Goal: Task Accomplishment & Management: Manage account settings

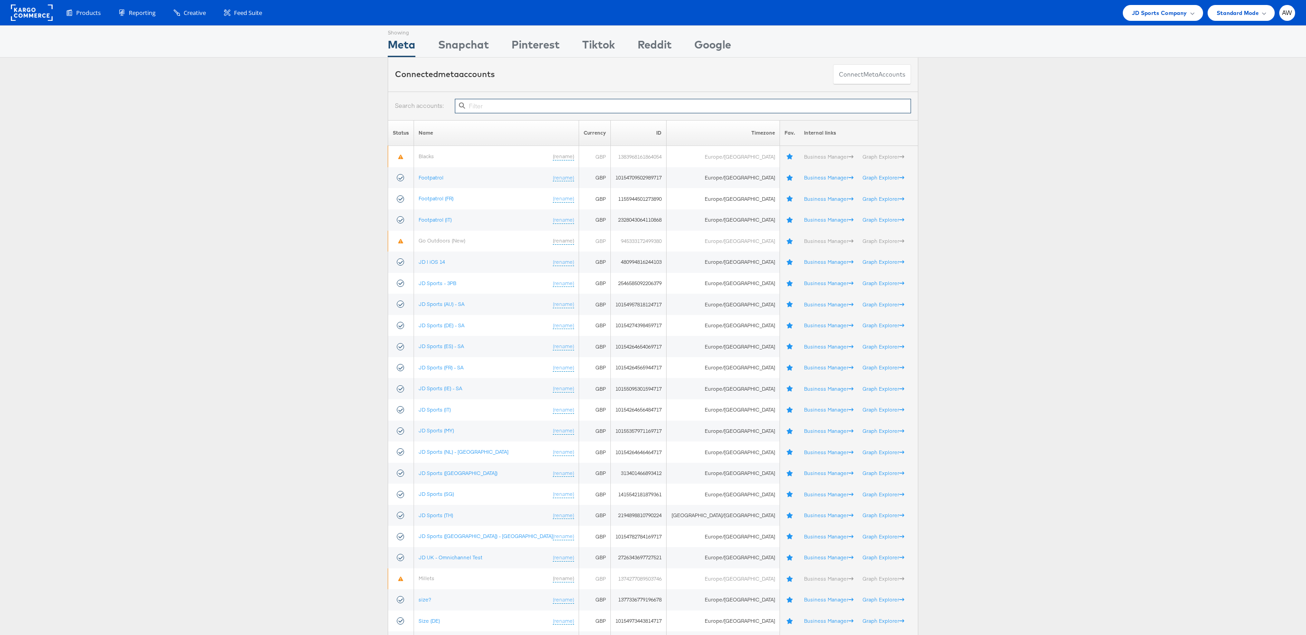
click at [524, 105] on input "text" at bounding box center [683, 106] width 456 height 15
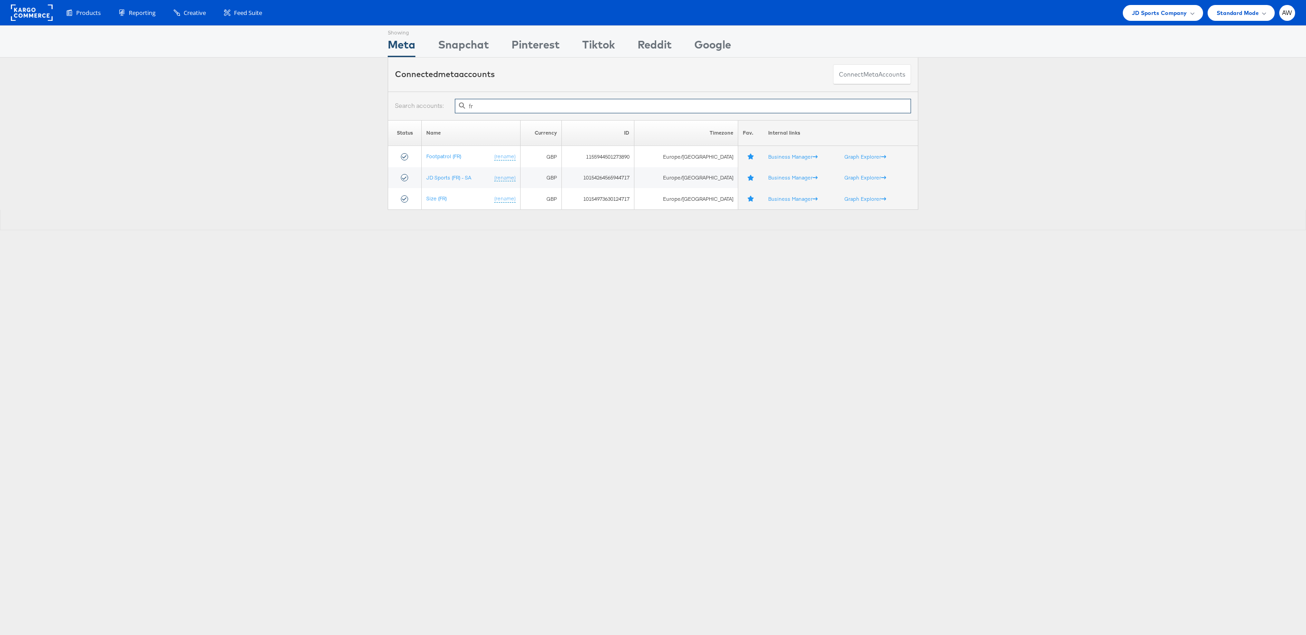
type input "f"
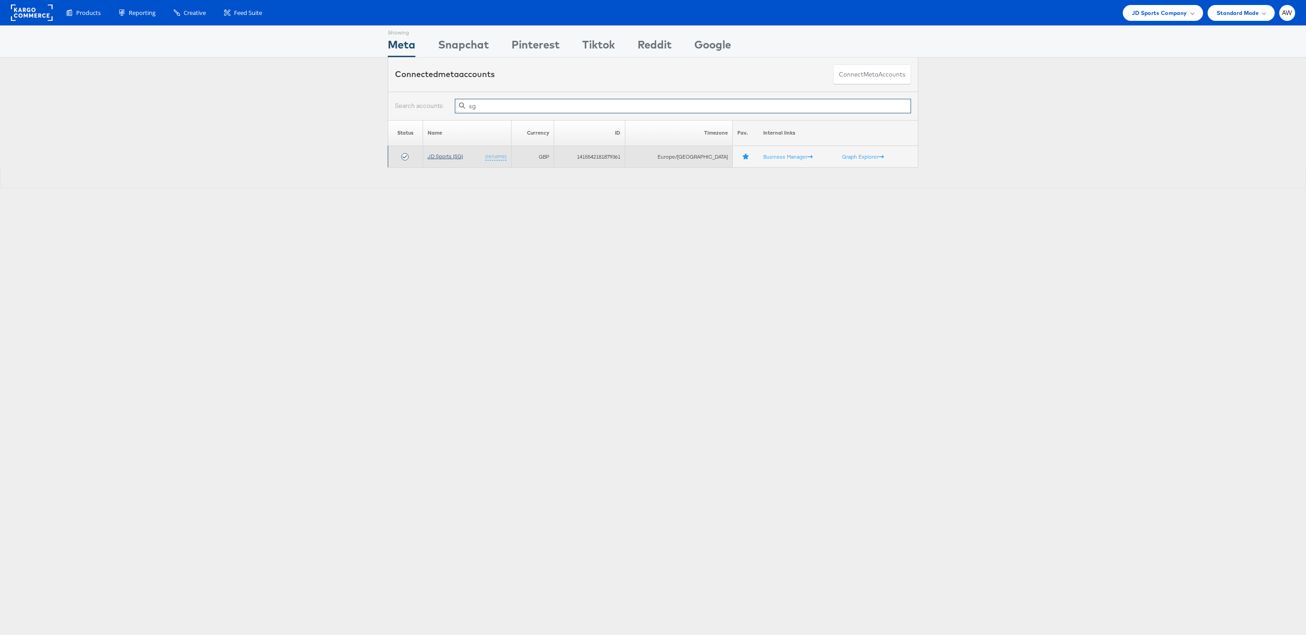
type input "sg"
click at [454, 155] on link "JD Sports (SG)" at bounding box center [444, 156] width 35 height 7
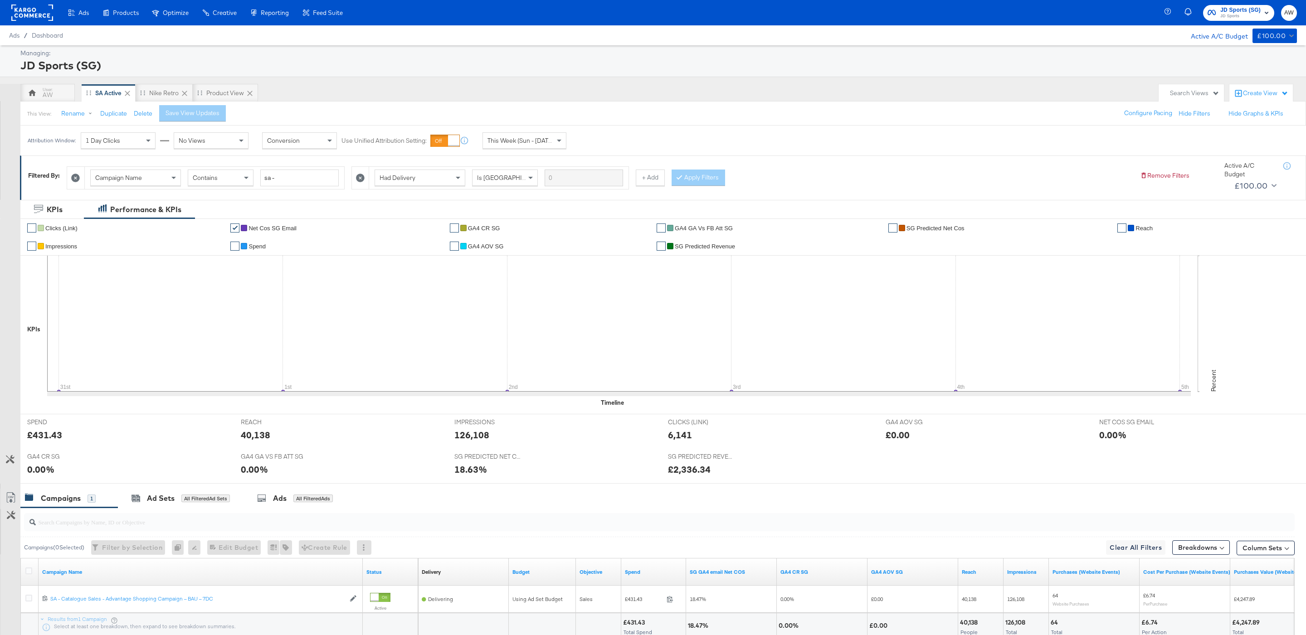
scroll to position [75, 0]
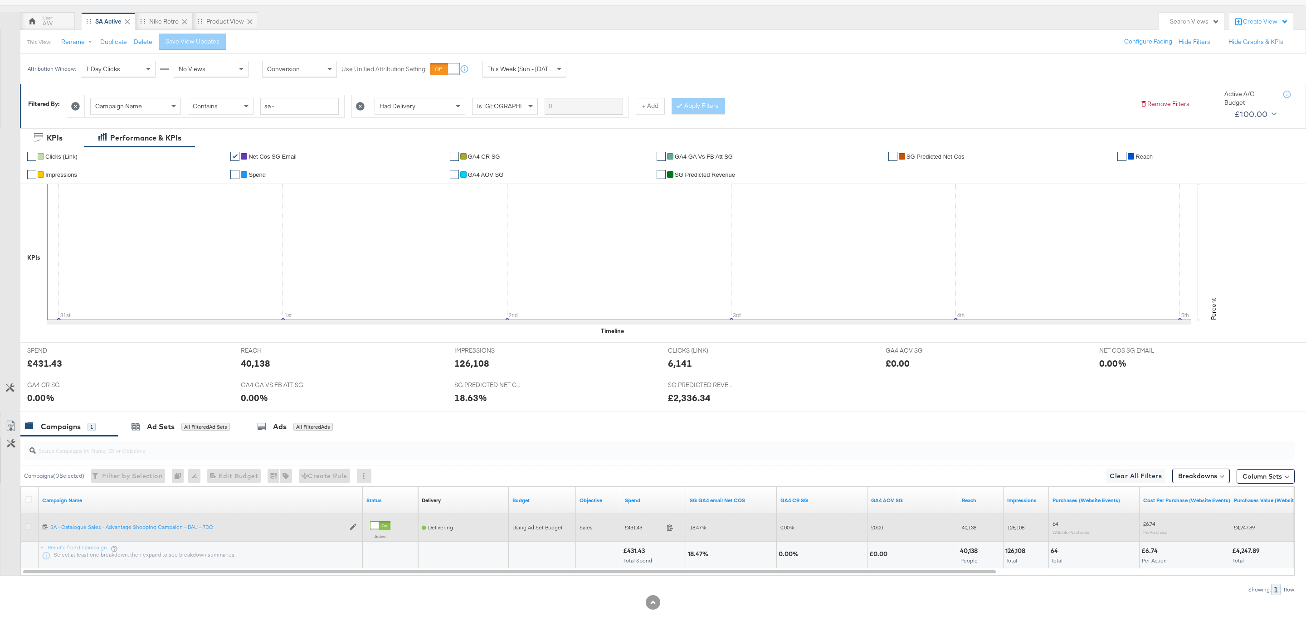
click at [26, 529] on icon at bounding box center [28, 526] width 7 height 7
click at [0, 0] on input "checkbox" at bounding box center [0, 0] width 0 height 0
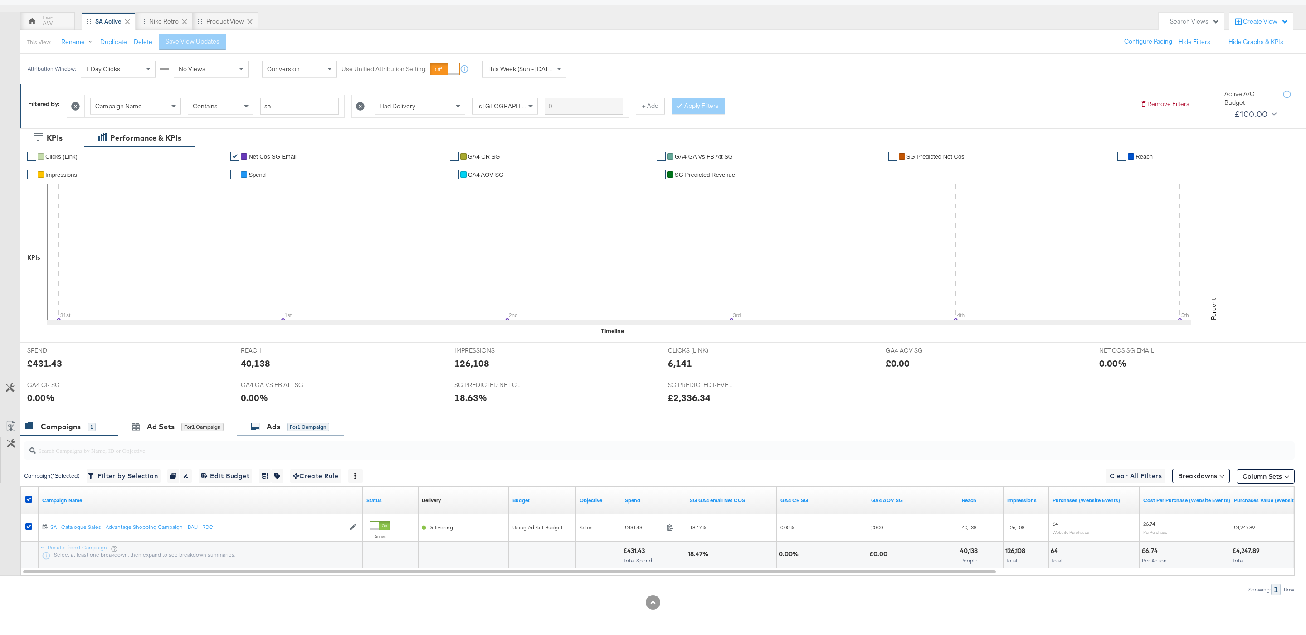
click at [258, 428] on icon at bounding box center [255, 426] width 9 height 9
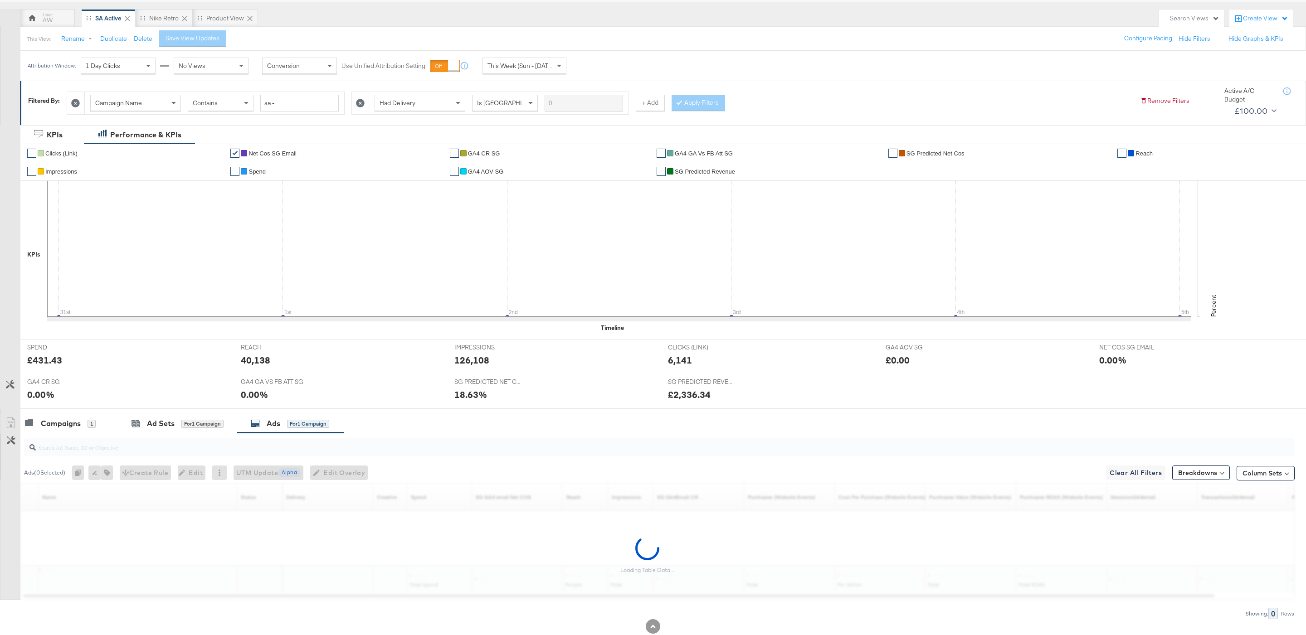
scroll to position [102, 0]
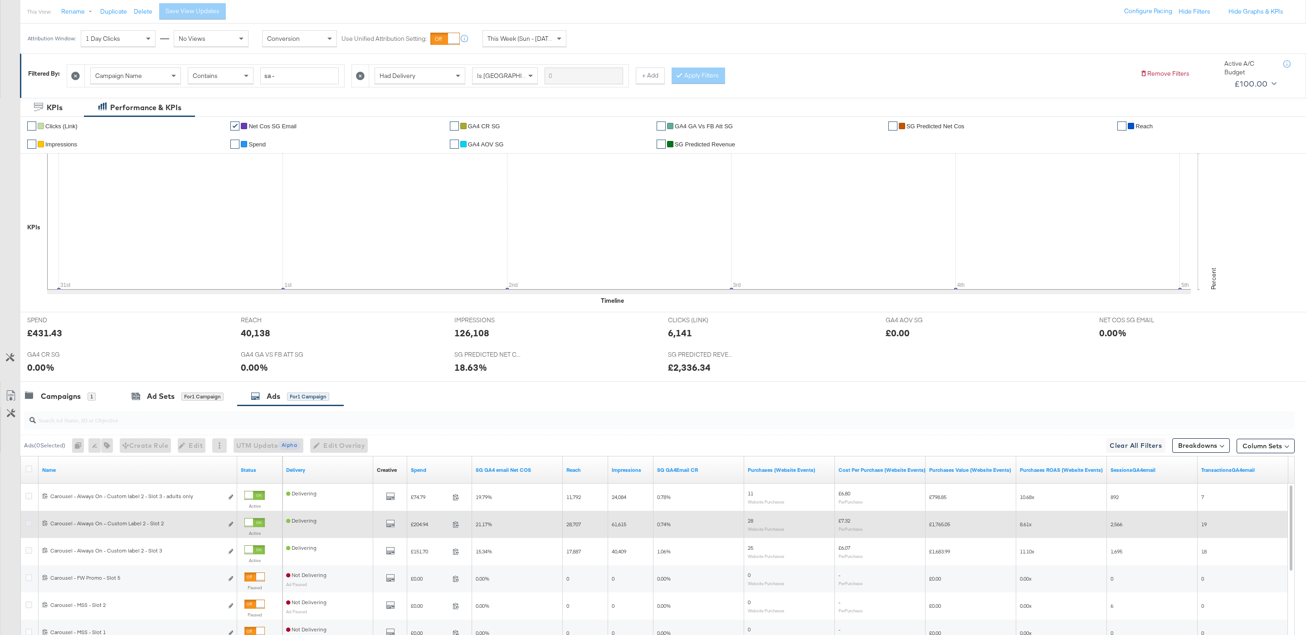
click at [26, 525] on icon at bounding box center [28, 523] width 7 height 7
click at [0, 0] on input "checkbox" at bounding box center [0, 0] width 0 height 0
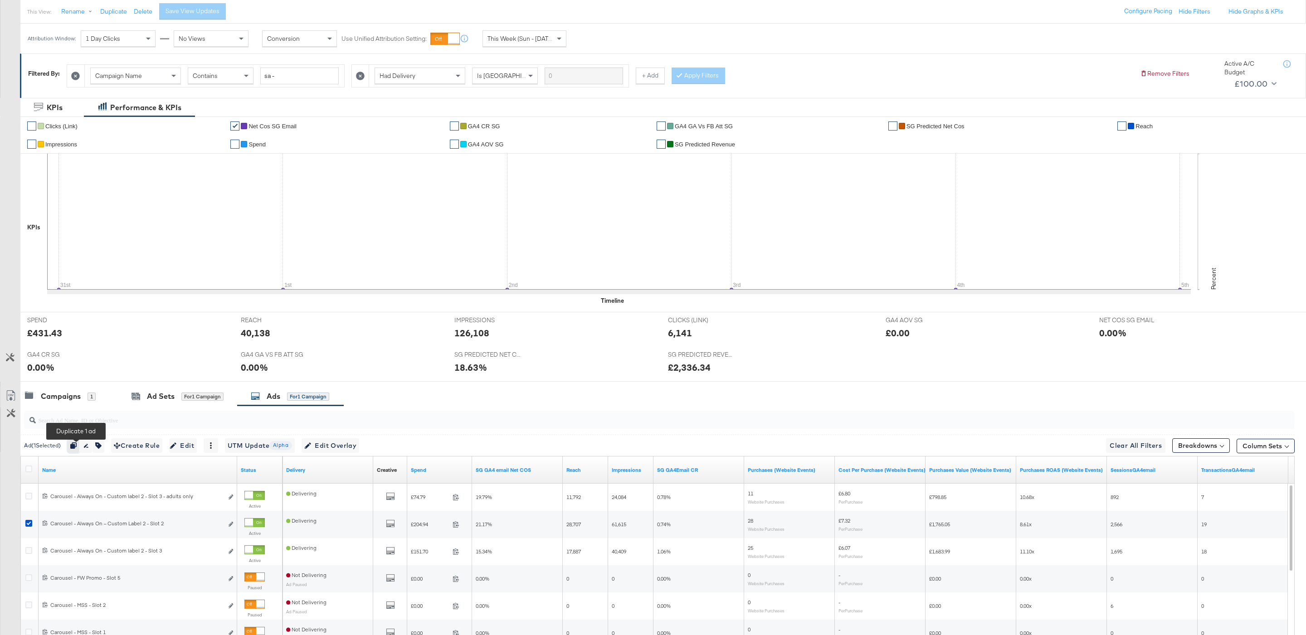
click at [74, 449] on icon "button" at bounding box center [73, 445] width 6 height 6
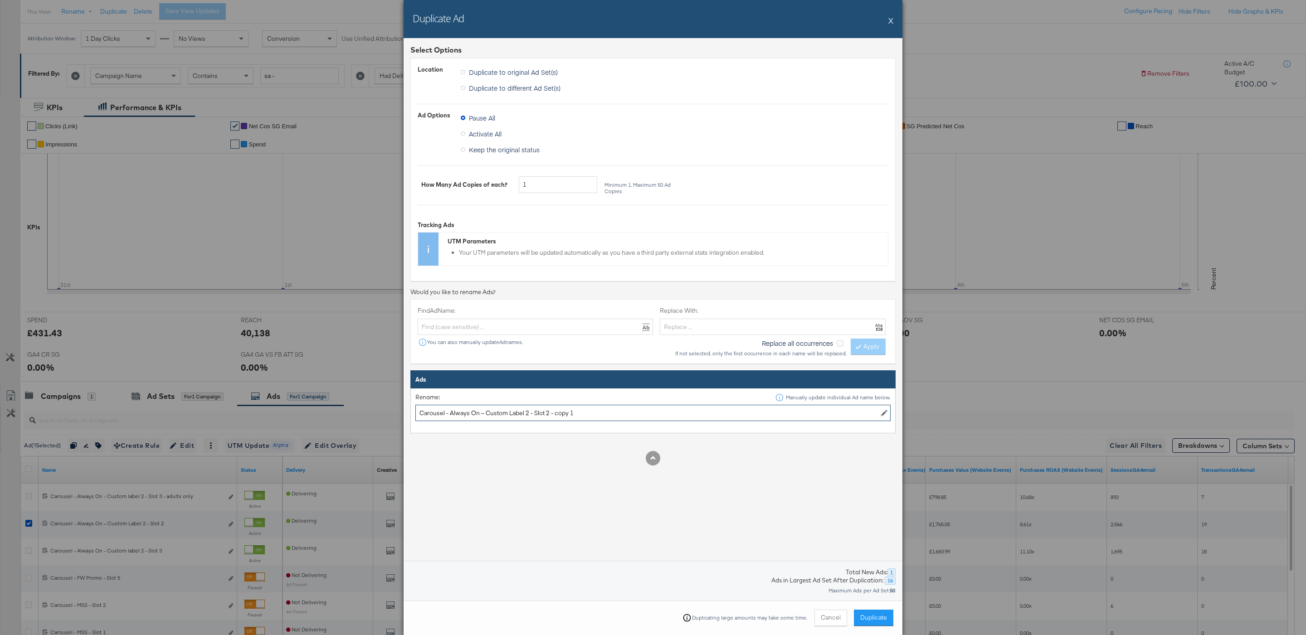
drag, startPoint x: 532, startPoint y: 416, endPoint x: 349, endPoint y: 424, distance: 183.3
click at [349, 424] on div "Duplicate Ad X Select Options Location Duplicate to original Ad Set(s) Duplicat…" at bounding box center [653, 317] width 1306 height 635
drag, startPoint x: 350, startPoint y: 423, endPoint x: 356, endPoint y: 423, distance: 6.8
click at [356, 423] on div "Duplicate Ad X Select Options Location Duplicate to original Ad Set(s) Duplicat…" at bounding box center [653, 317] width 1306 height 635
drag, startPoint x: 531, startPoint y: 414, endPoint x: 413, endPoint y: 416, distance: 118.3
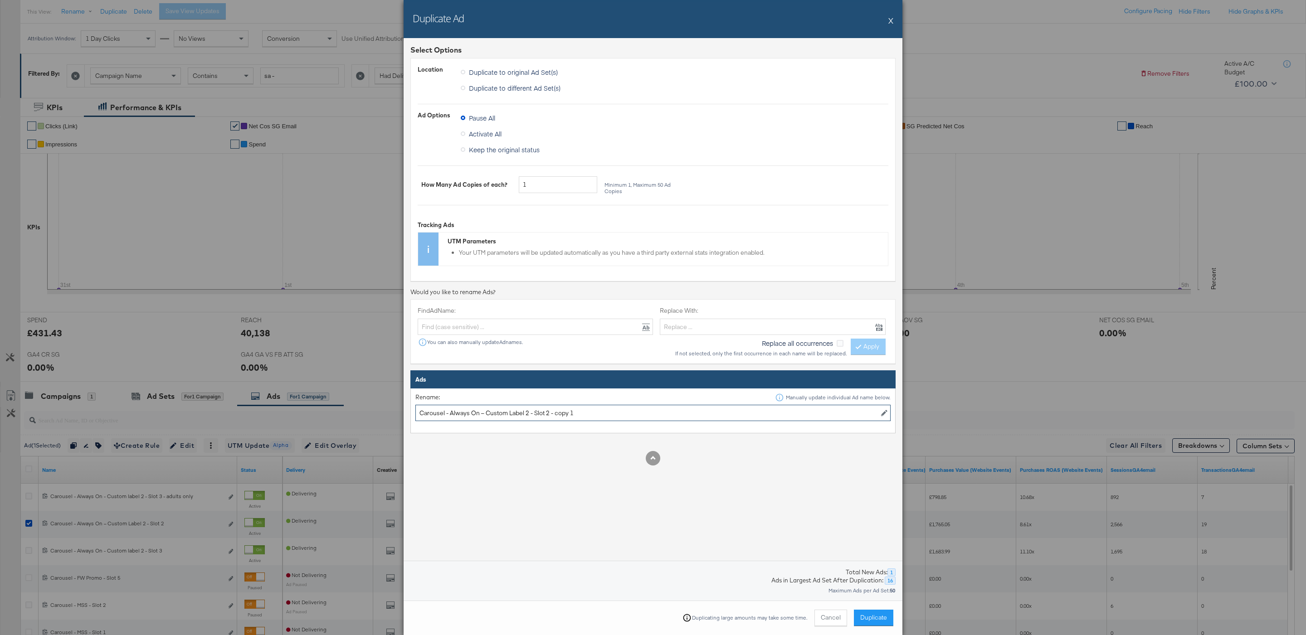
click at [413, 416] on td "Rename: Manually update individual Ad name below. Carousel - Always On – Custom…" at bounding box center [653, 410] width 485 height 45
click at [426, 418] on input "Tactical - Slot 2 - copy 1" at bounding box center [652, 413] width 475 height 17
click at [418, 417] on input "Tactical - Slot 2 - copy 1" at bounding box center [652, 413] width 475 height 17
click at [473, 415] on input "Carousel - Tactical - Slot 2 - copy 1" at bounding box center [652, 413] width 475 height 17
click at [502, 414] on input "Carousel - Tactical - 9.9 - Slot 2 - copy 1" at bounding box center [652, 413] width 475 height 17
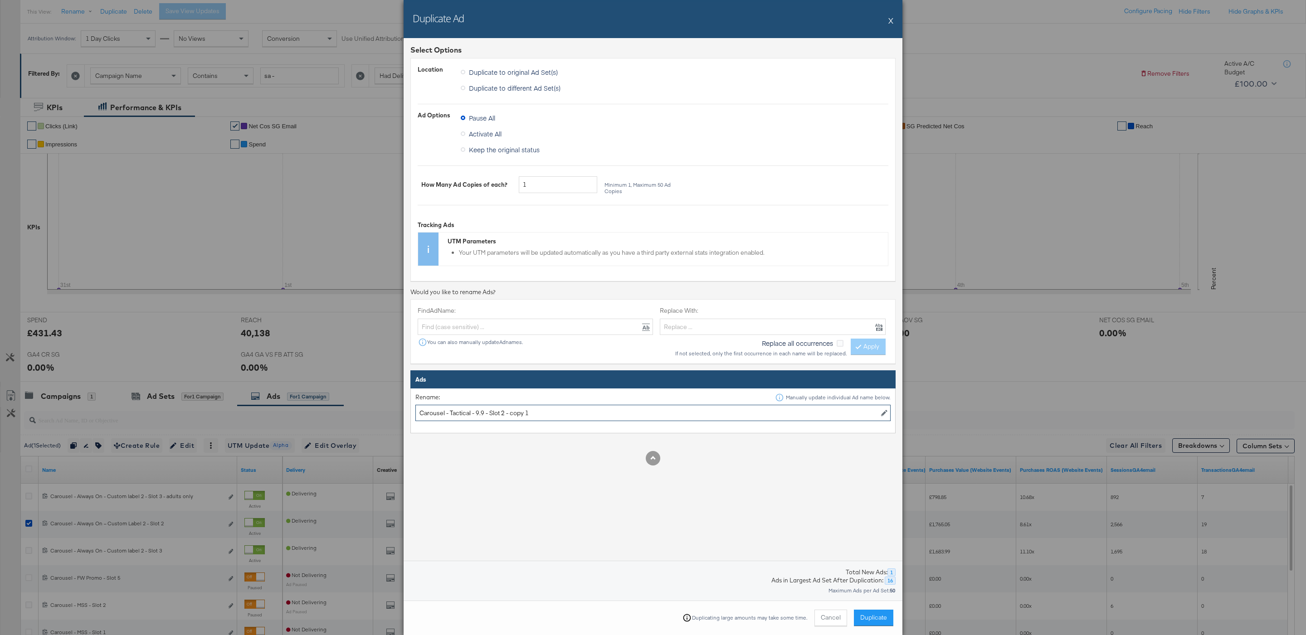
drag, startPoint x: 503, startPoint y: 414, endPoint x: 563, endPoint y: 413, distance: 60.3
click at [563, 413] on input "Carousel - Tactical - 9.9 - Slot 2 - copy 1" at bounding box center [652, 413] width 475 height 17
type input "Carousel - Tactical - 9.9 - Slot"
click at [872, 615] on span "Duplicate" at bounding box center [873, 617] width 27 height 9
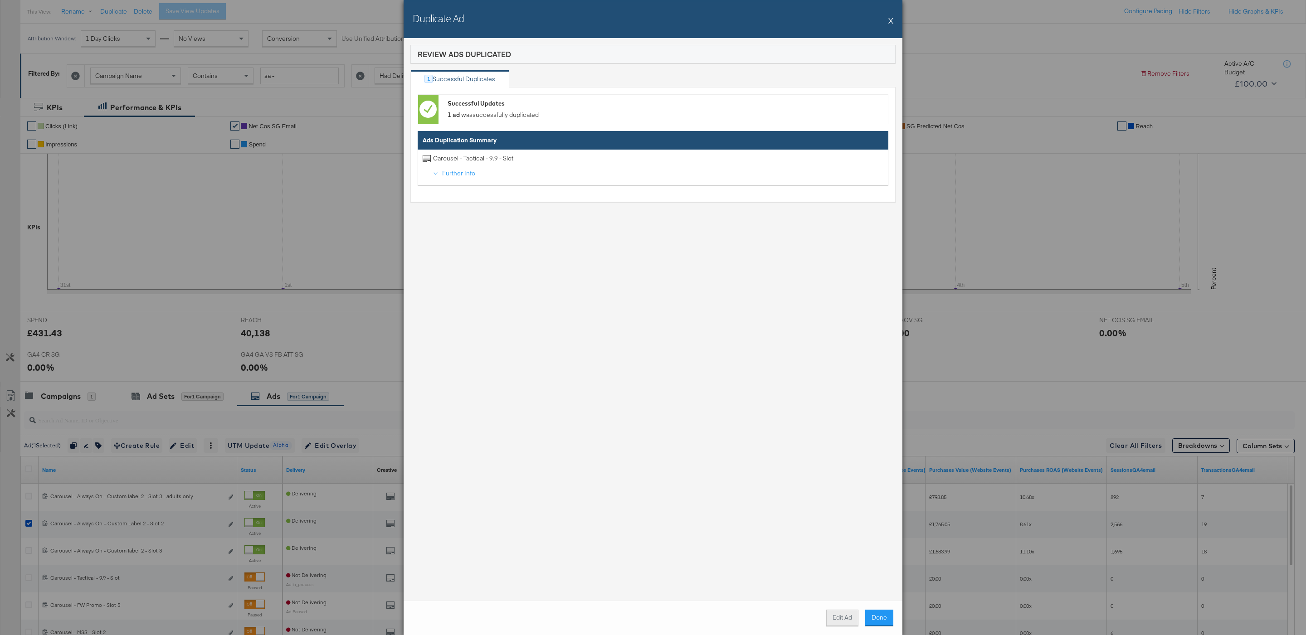
click at [835, 610] on button "Edit Ad" at bounding box center [842, 618] width 32 height 16
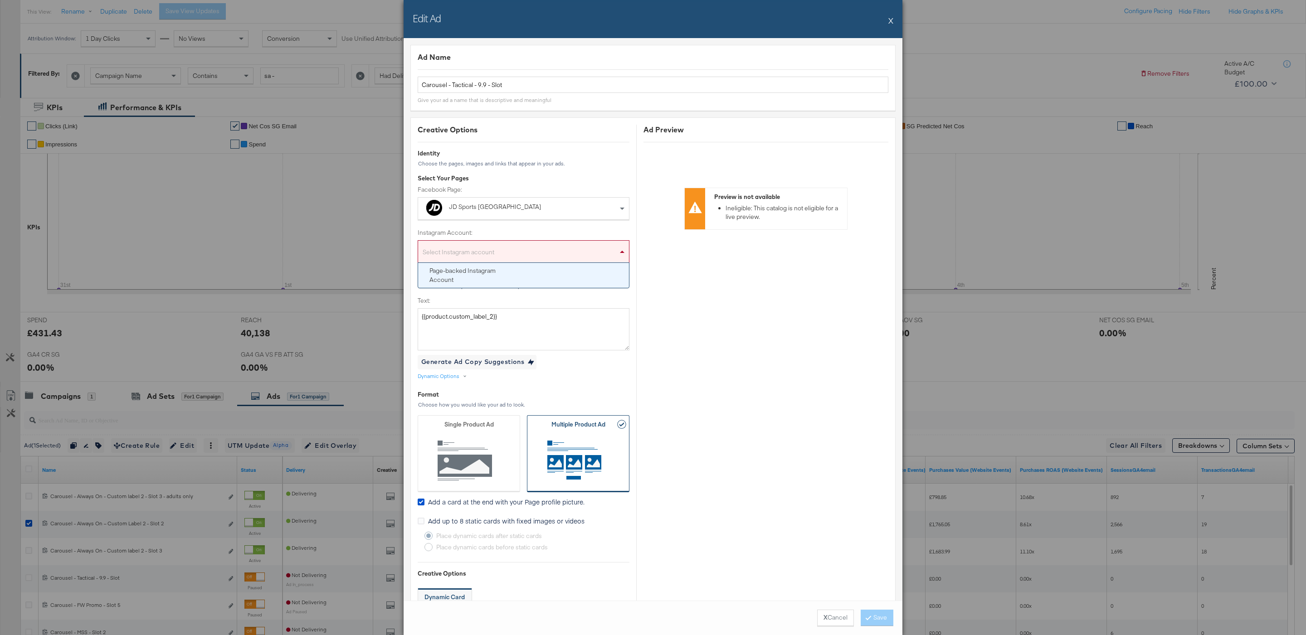
click at [570, 248] on div "Select Instagram account" at bounding box center [523, 253] width 211 height 18
click at [574, 316] on textarea "{{product.custom_label_2}}" at bounding box center [524, 329] width 212 height 42
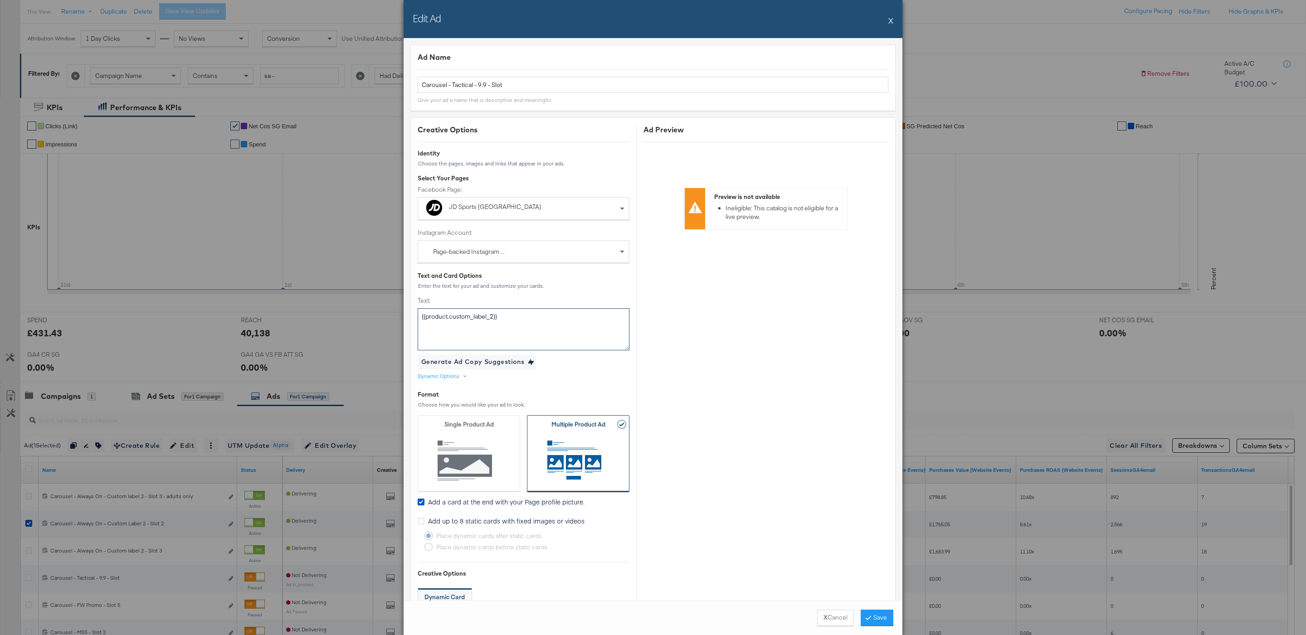
click at [574, 316] on textarea "{{product.custom_label_2}}" at bounding box center [524, 329] width 212 height 42
click at [542, 329] on textarea "{{product.custom_label_2}}" at bounding box center [524, 329] width 212 height 42
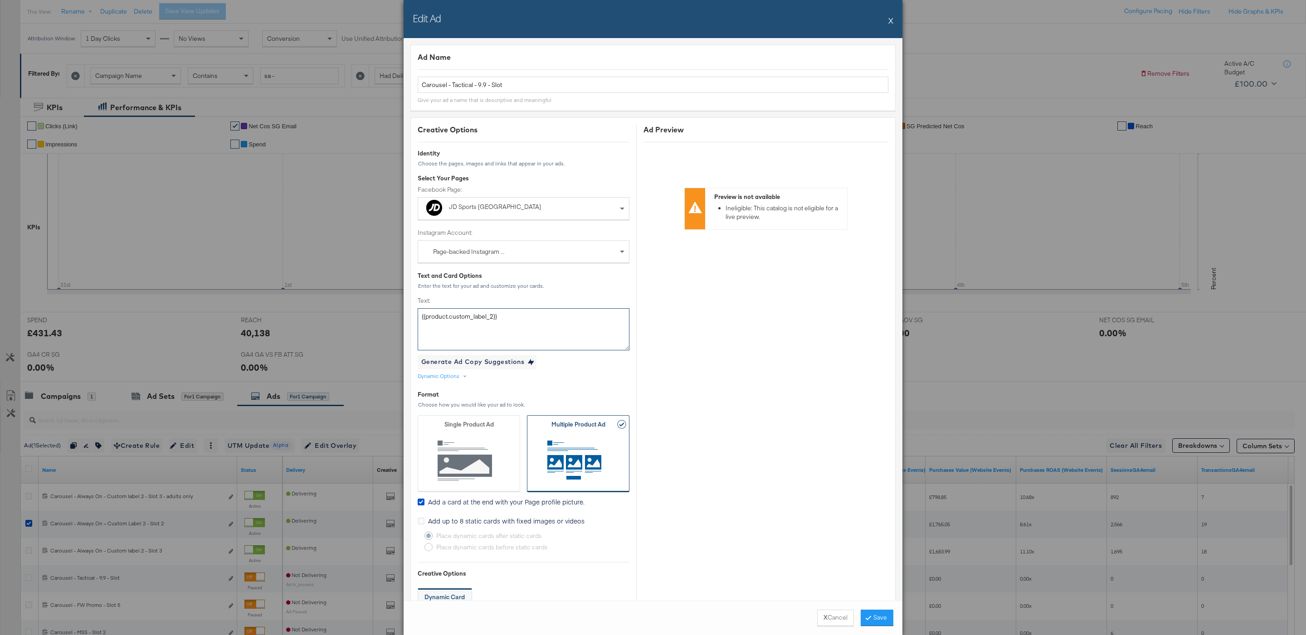
paste textarea "SG: 9.9 OFFER NOW ON 🔥 Spend & Save Online Now at JD Sports* 👑 *$20 off, min. s…"
click at [520, 323] on textarea "SG: 9.9 OFFER NOW ON 🔥 Spend & Save Online Now at JD Sports* 👑 *$20 off, min. s…" at bounding box center [524, 329] width 212 height 42
click at [485, 333] on textarea "SG: 9.9 OFFER NOW ON 🔥 Spend & Save Online Now at JD Sports* 👑 *$20 off, min. s…" at bounding box center [524, 329] width 212 height 42
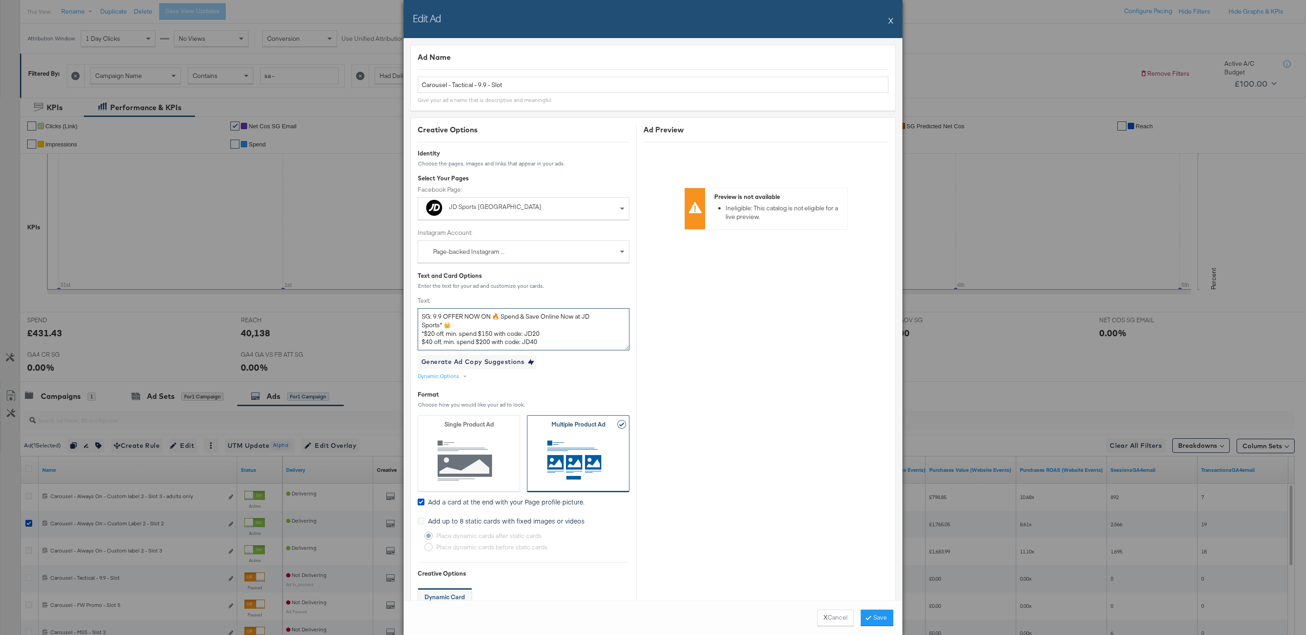
scroll to position [0, 0]
type textarea "SG: 9.9 OFFER NOW ON 🔥 Spend & Save Online Now at JD Sports* 👑 *$20 off, min. s…"
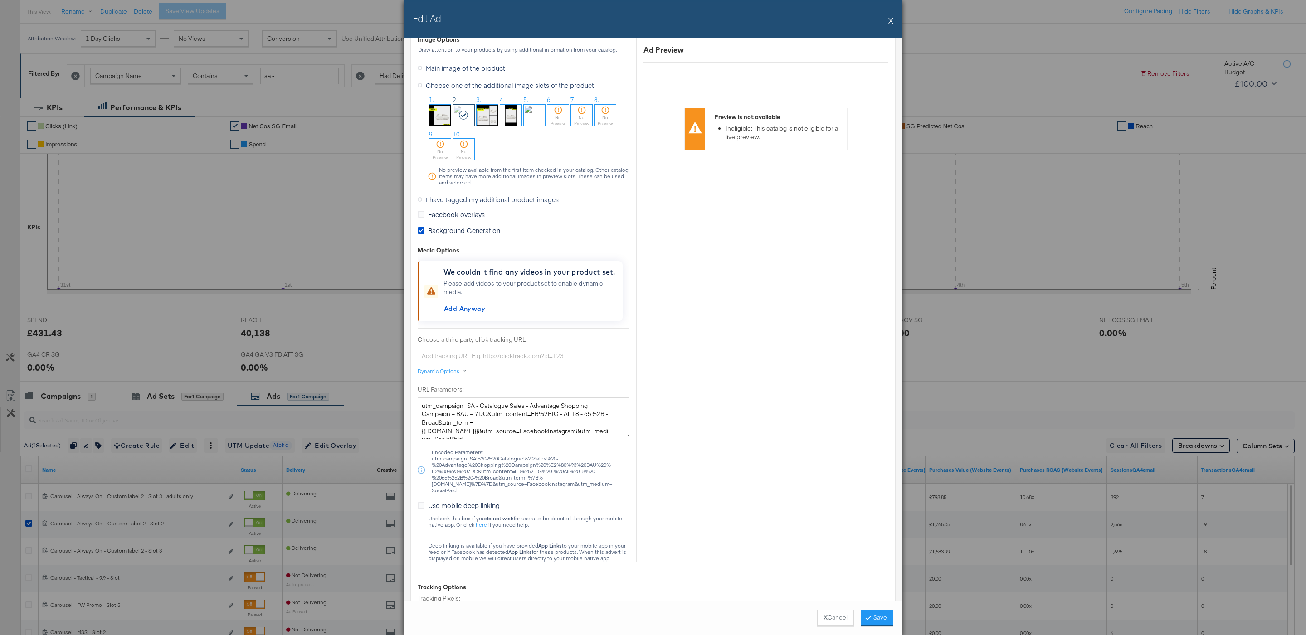
scroll to position [665, 0]
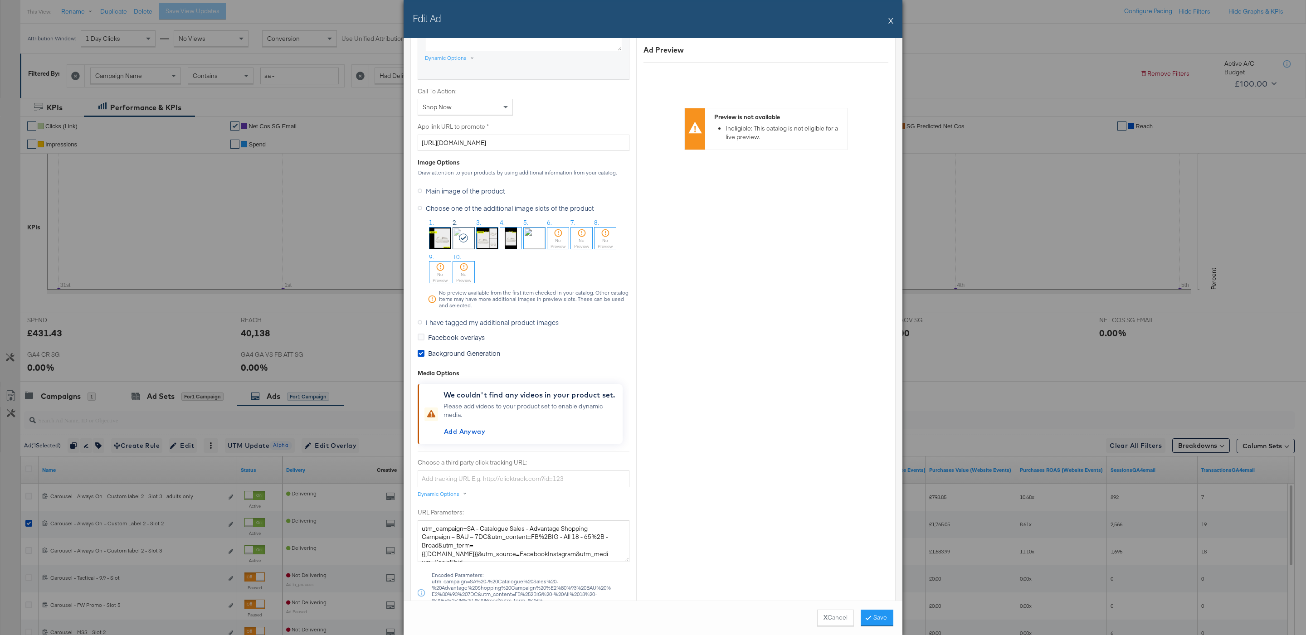
click at [542, 243] on img at bounding box center [534, 238] width 21 height 21
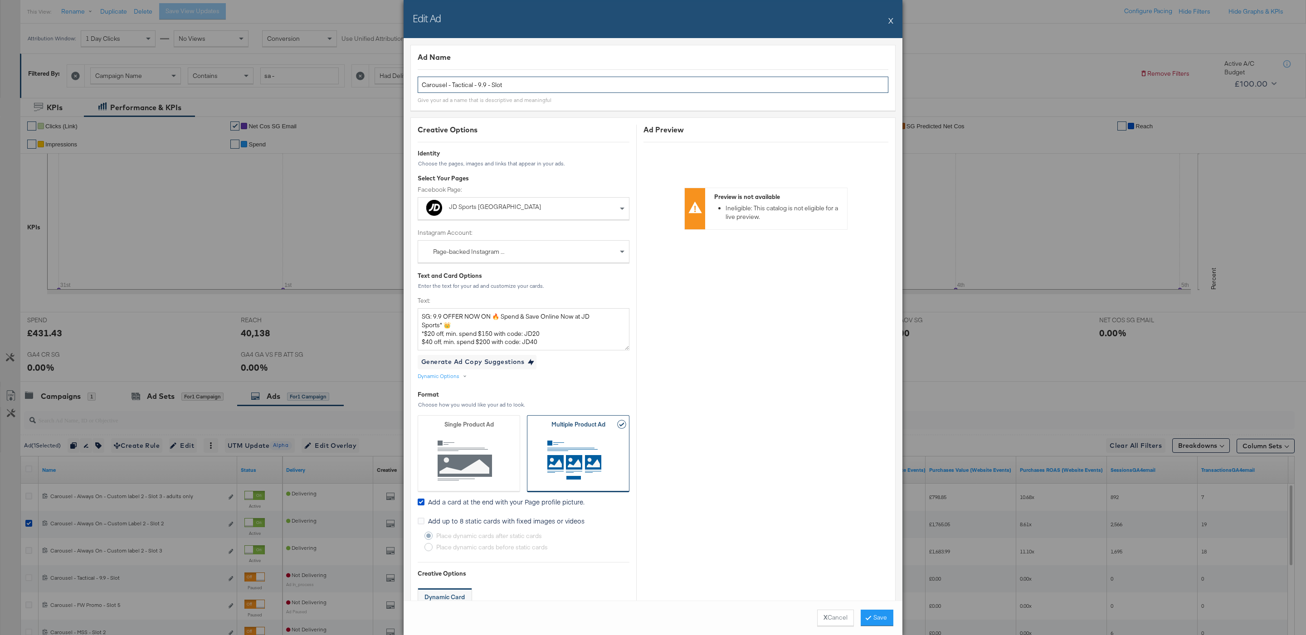
click at [598, 83] on input "Carousel - Tactical - 9.9 - Slot" at bounding box center [653, 85] width 471 height 17
type input "Carousel - Tactical - 9.9 - Slot 5"
click at [573, 155] on div "Identity" at bounding box center [524, 153] width 212 height 9
click at [870, 616] on button "Save" at bounding box center [876, 618] width 33 height 16
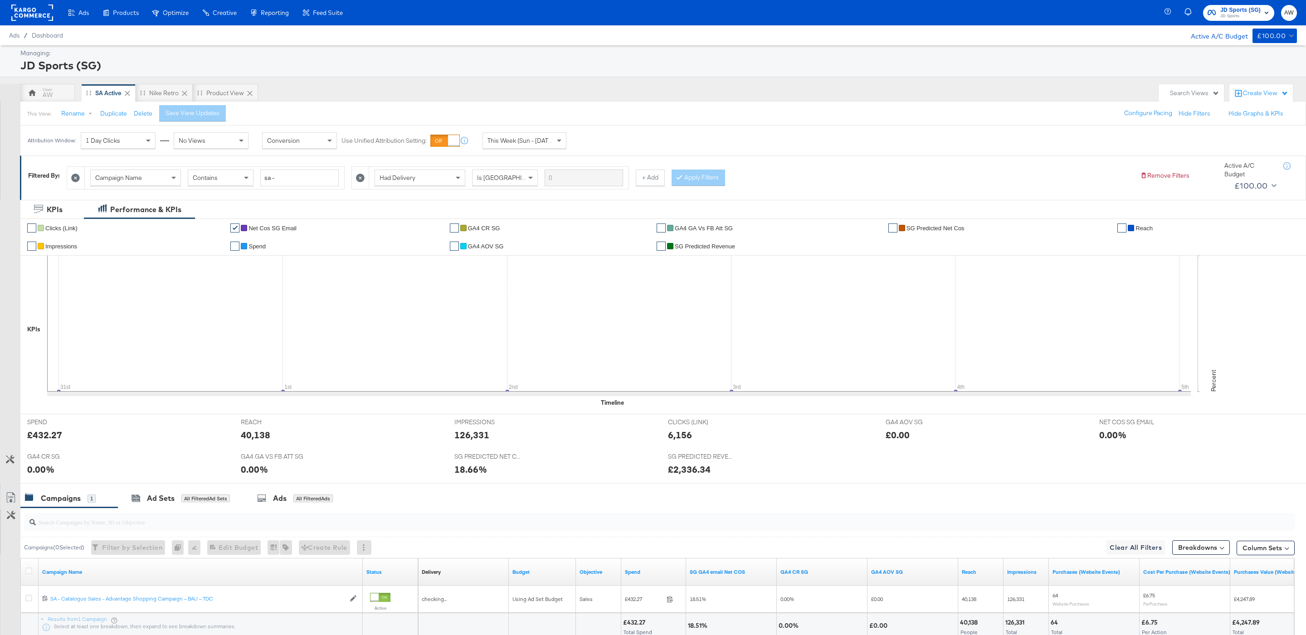
scroll to position [75, 0]
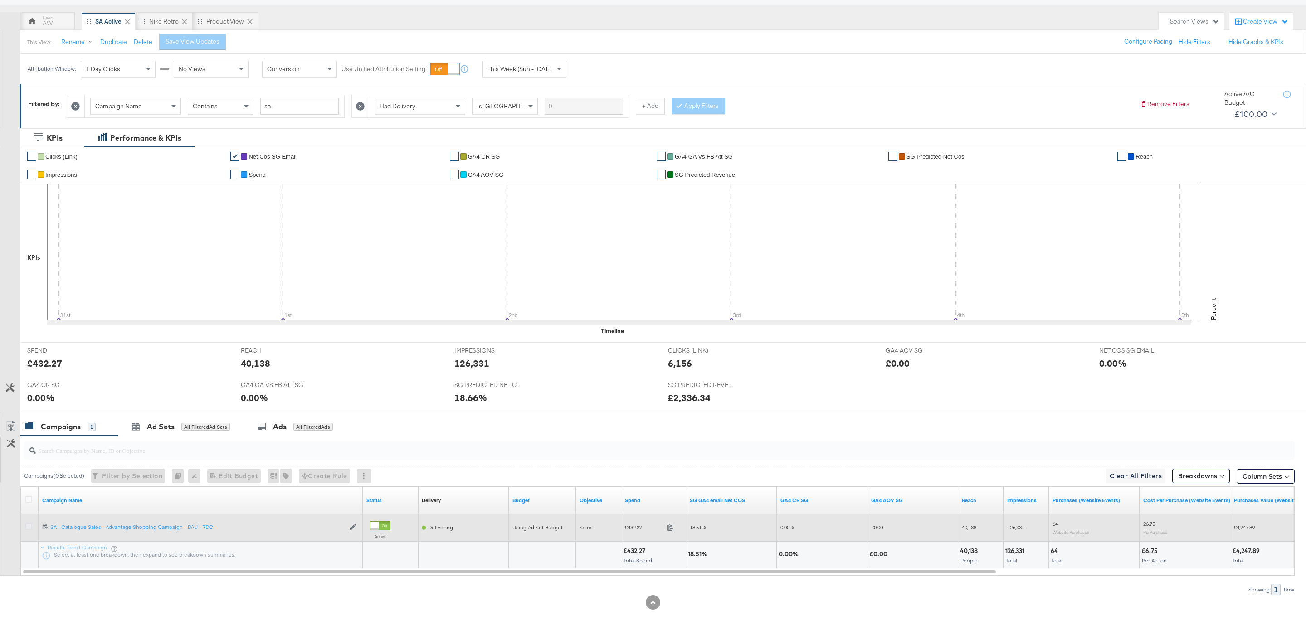
click at [26, 524] on icon at bounding box center [28, 526] width 7 height 7
click at [0, 0] on input "checkbox" at bounding box center [0, 0] width 0 height 0
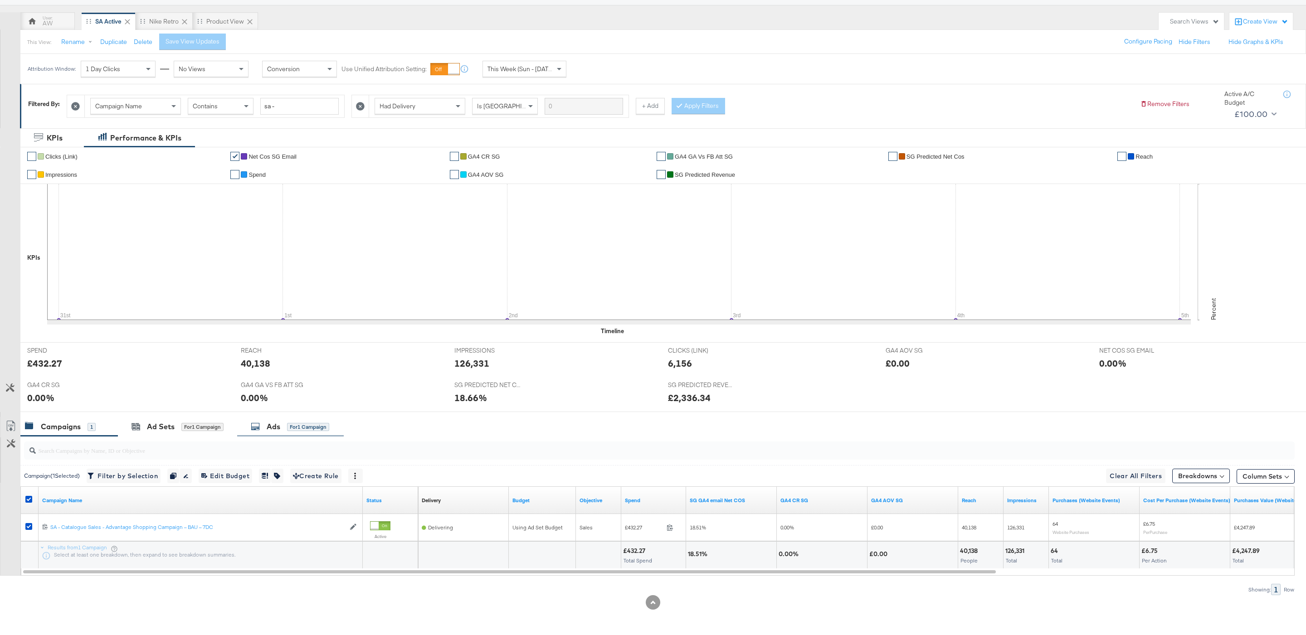
click at [258, 427] on icon at bounding box center [255, 426] width 9 height 9
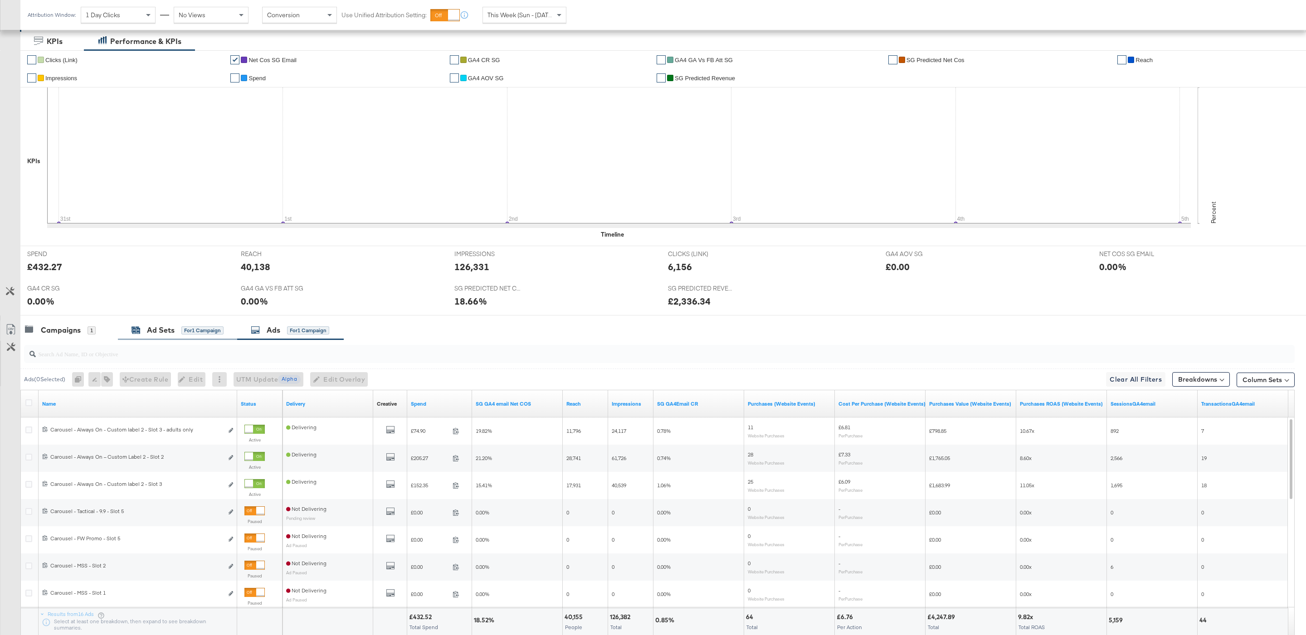
scroll to position [181, 0]
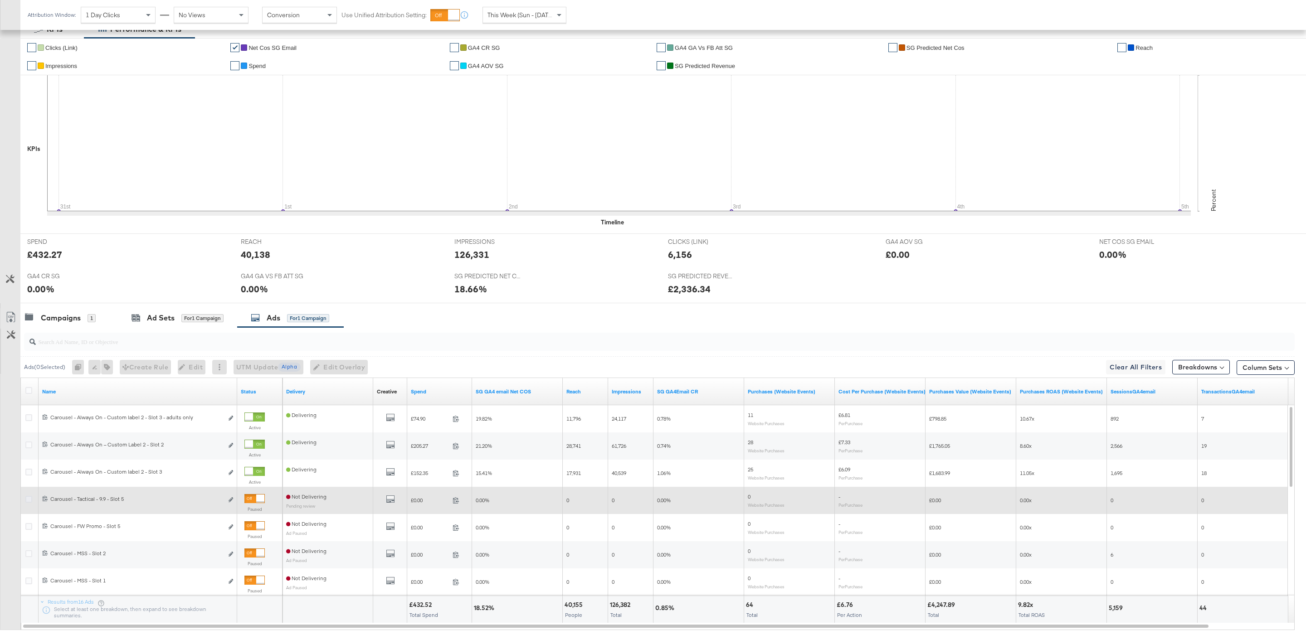
click at [30, 500] on icon at bounding box center [28, 499] width 7 height 7
click at [0, 0] on input "checkbox" at bounding box center [0, 0] width 0 height 0
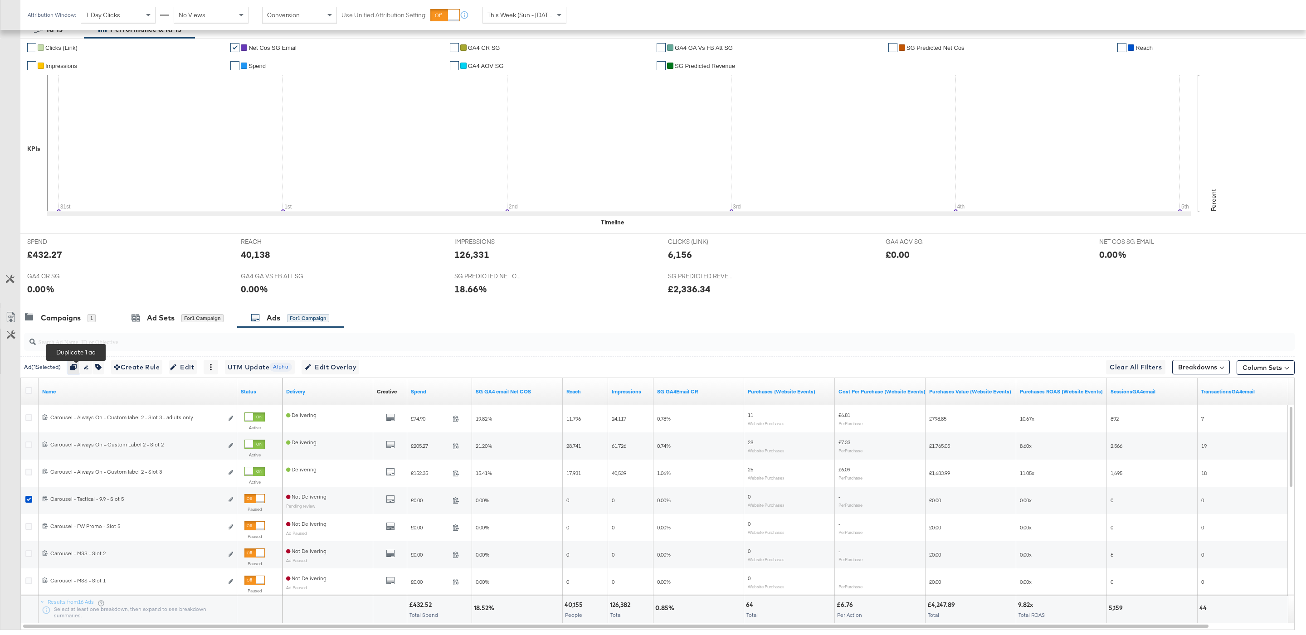
click at [74, 369] on icon "button" at bounding box center [73, 367] width 6 height 6
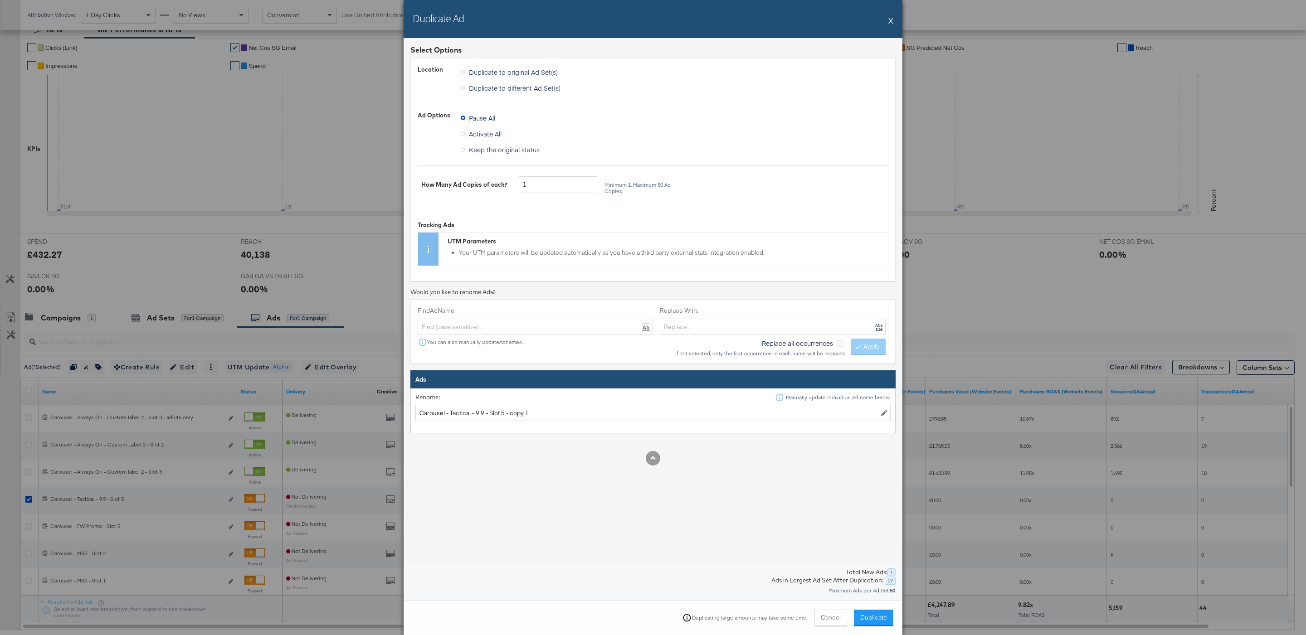
click at [889, 17] on button "X" at bounding box center [890, 20] width 5 height 18
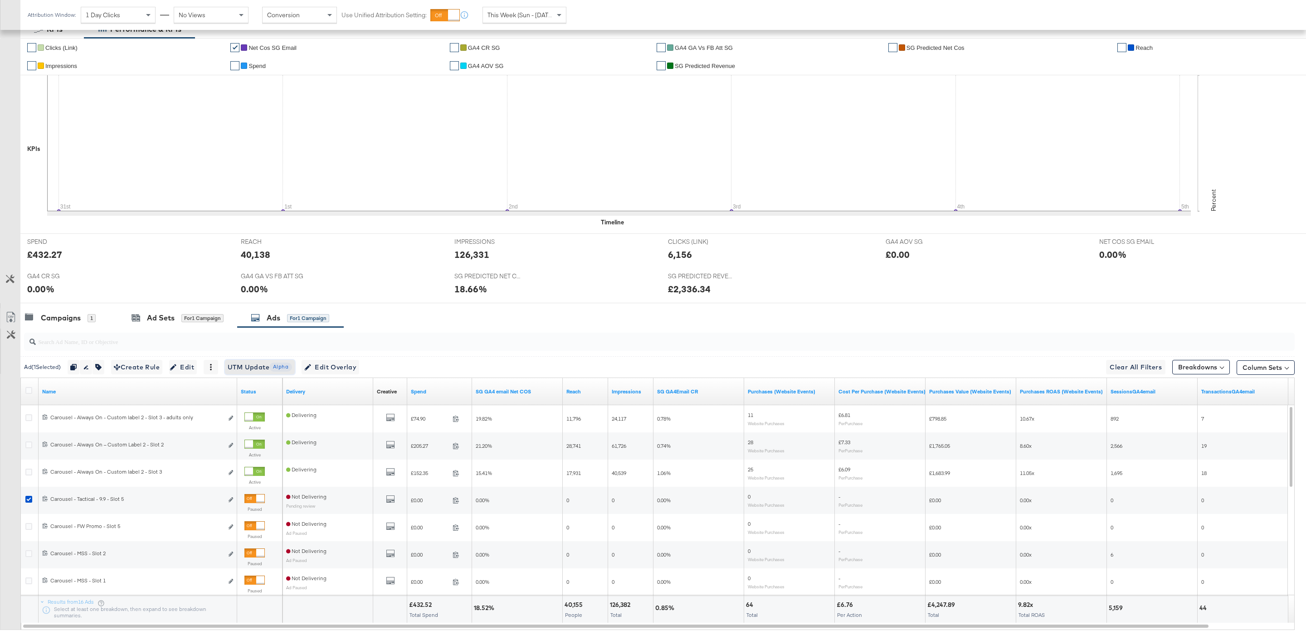
click at [243, 373] on span "UTM Update Alpha" at bounding box center [260, 367] width 64 height 11
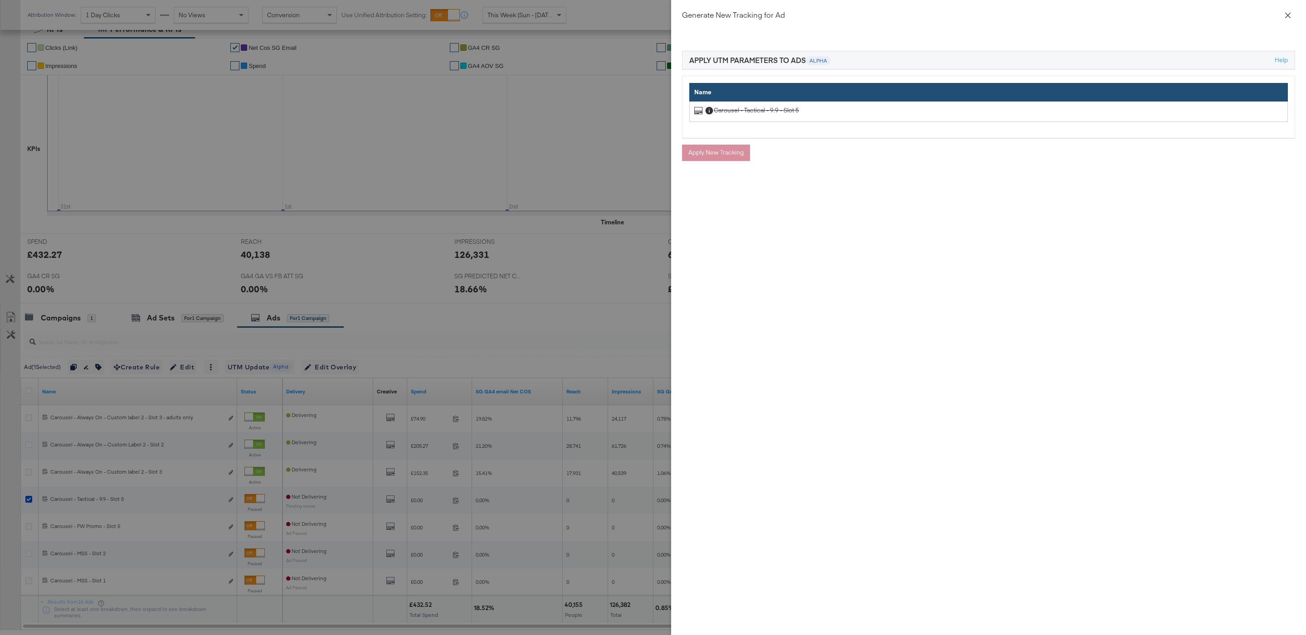
click at [1290, 12] on icon "close" at bounding box center [1287, 15] width 7 height 7
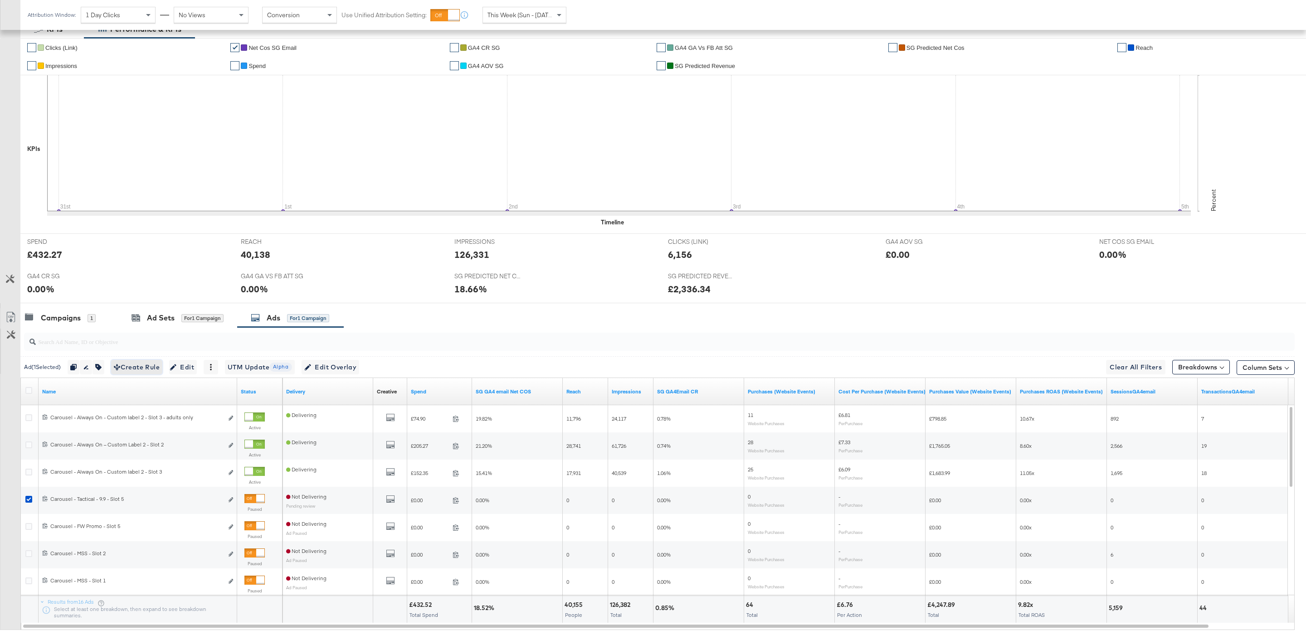
click at [157, 370] on span "Create Rule" at bounding box center [137, 367] width 46 height 11
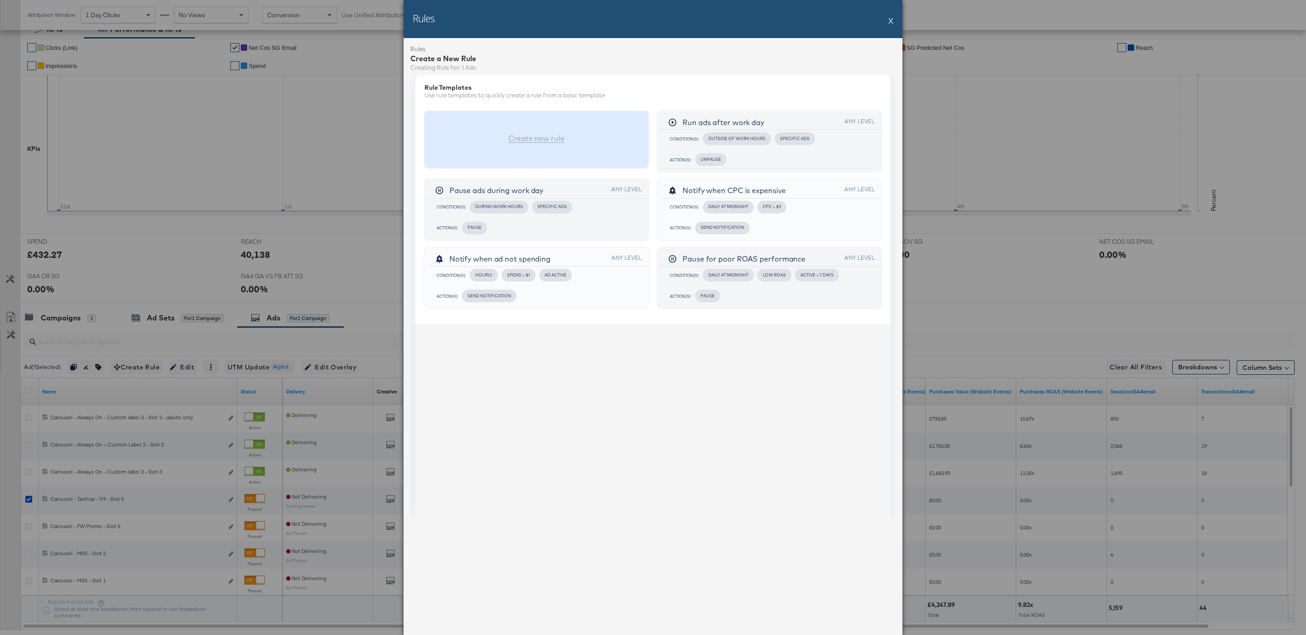
click at [553, 144] on div "Create new rule" at bounding box center [536, 140] width 224 height 58
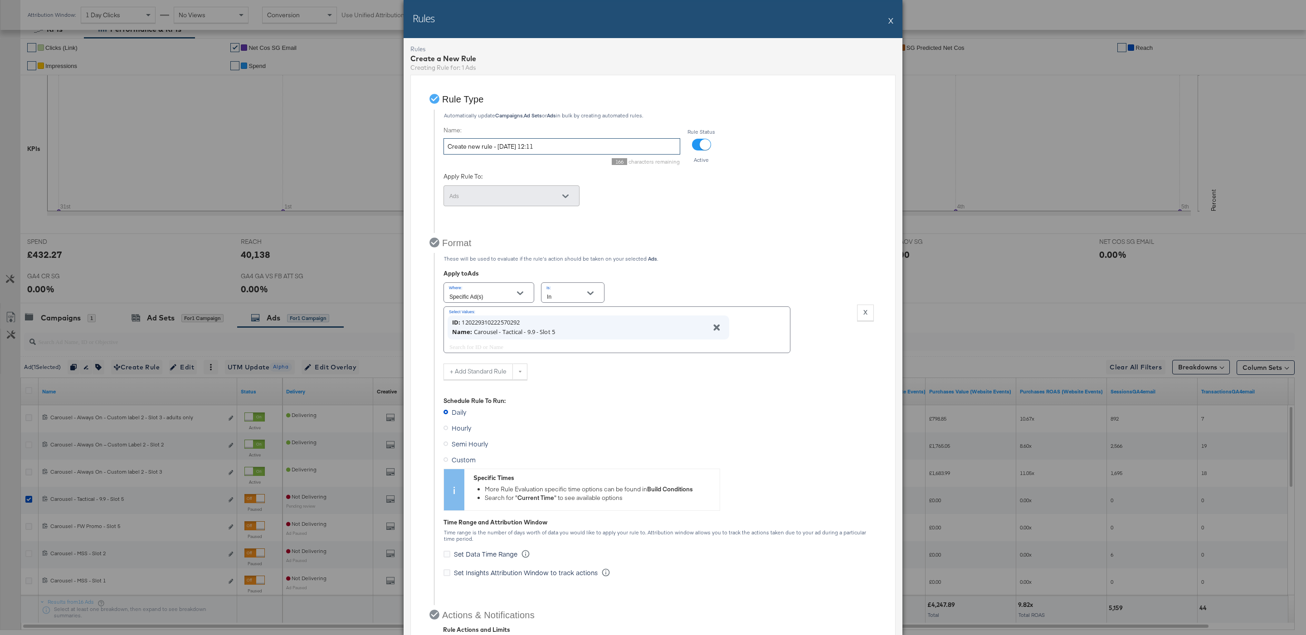
click at [586, 140] on input "Create new rule - [DATE] 12:11" at bounding box center [561, 146] width 237 height 17
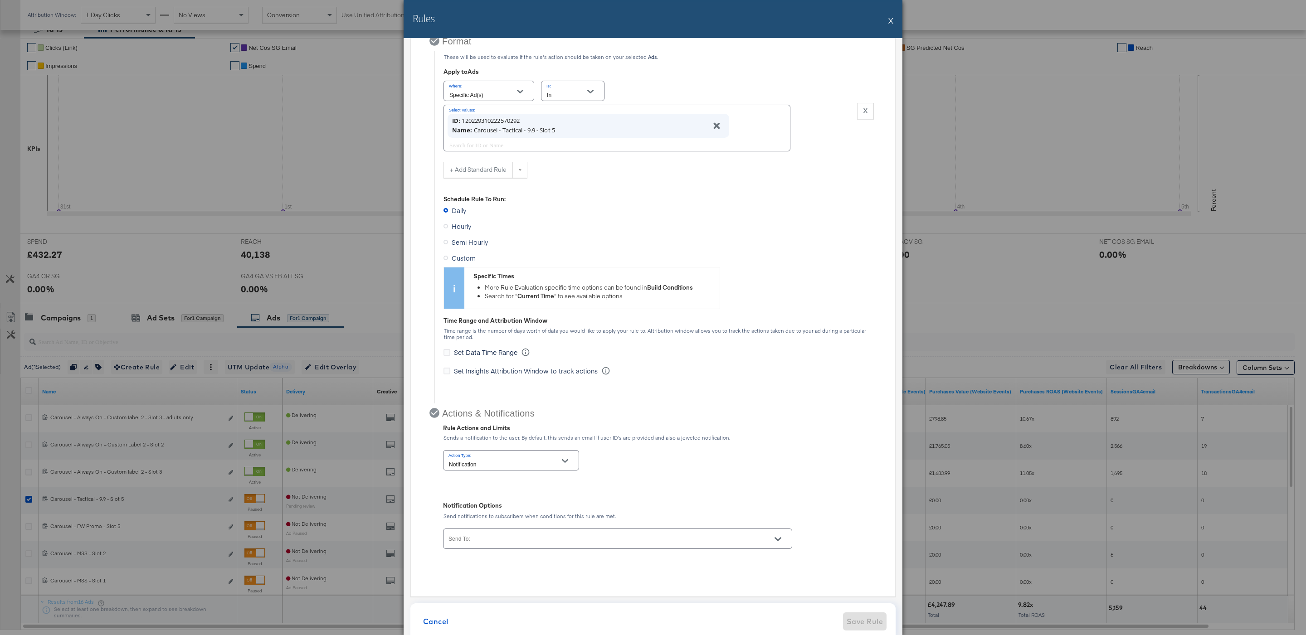
scroll to position [215, 0]
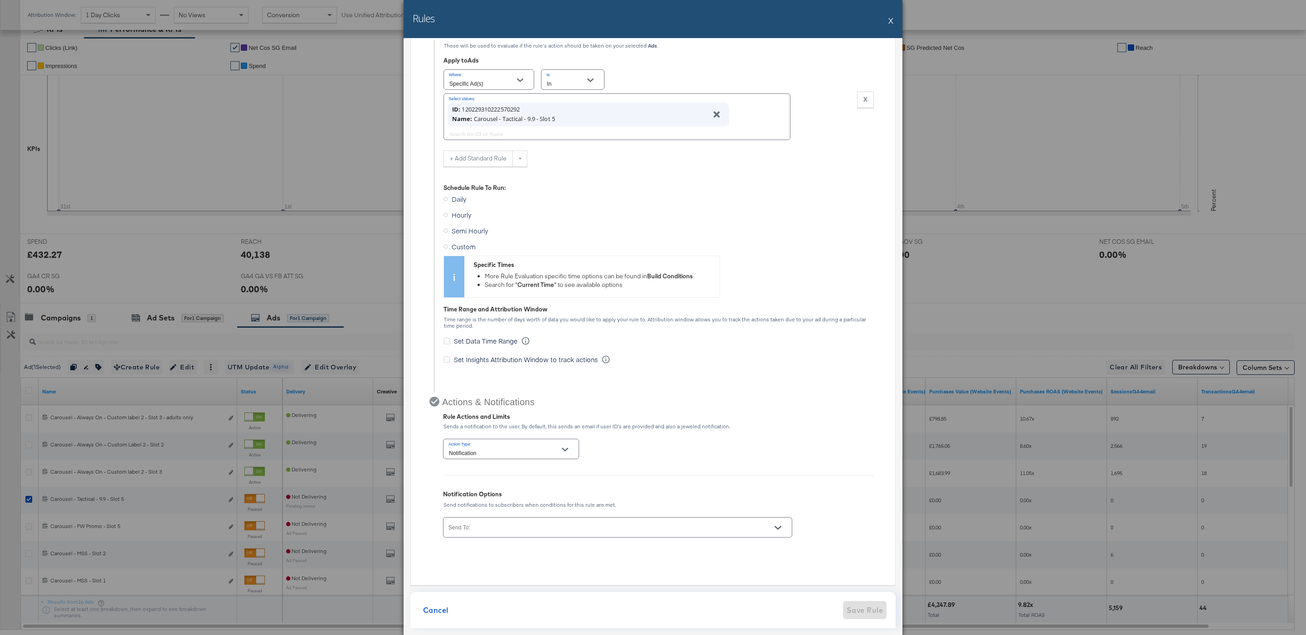
type input "Activate 9.9"
click at [462, 245] on span "Custom" at bounding box center [464, 246] width 24 height 9
click at [0, 0] on input "Custom" at bounding box center [0, 0] width 0 height 0
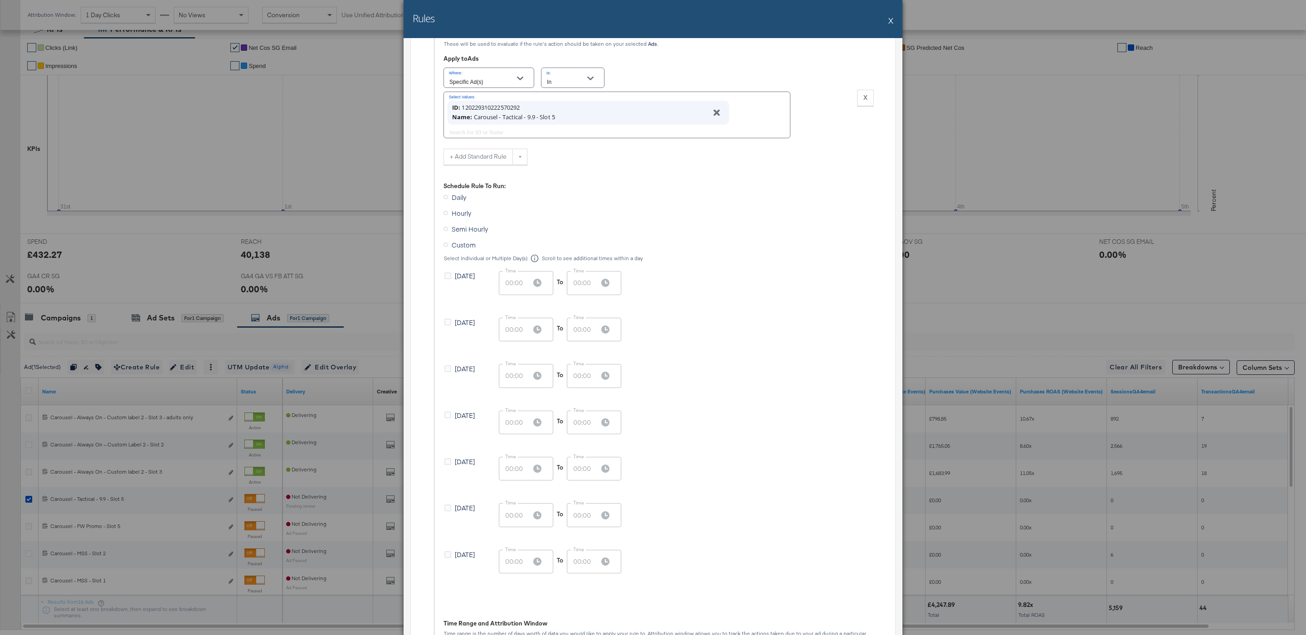
click at [461, 324] on span "[DATE]" at bounding box center [465, 322] width 20 height 9
click at [0, 0] on input "[DATE]" at bounding box center [0, 0] width 0 height 0
click at [511, 335] on input "00:00" at bounding box center [511, 330] width 25 height 24
click at [512, 329] on input "00:00" at bounding box center [511, 330] width 25 height 24
type input "02:00"
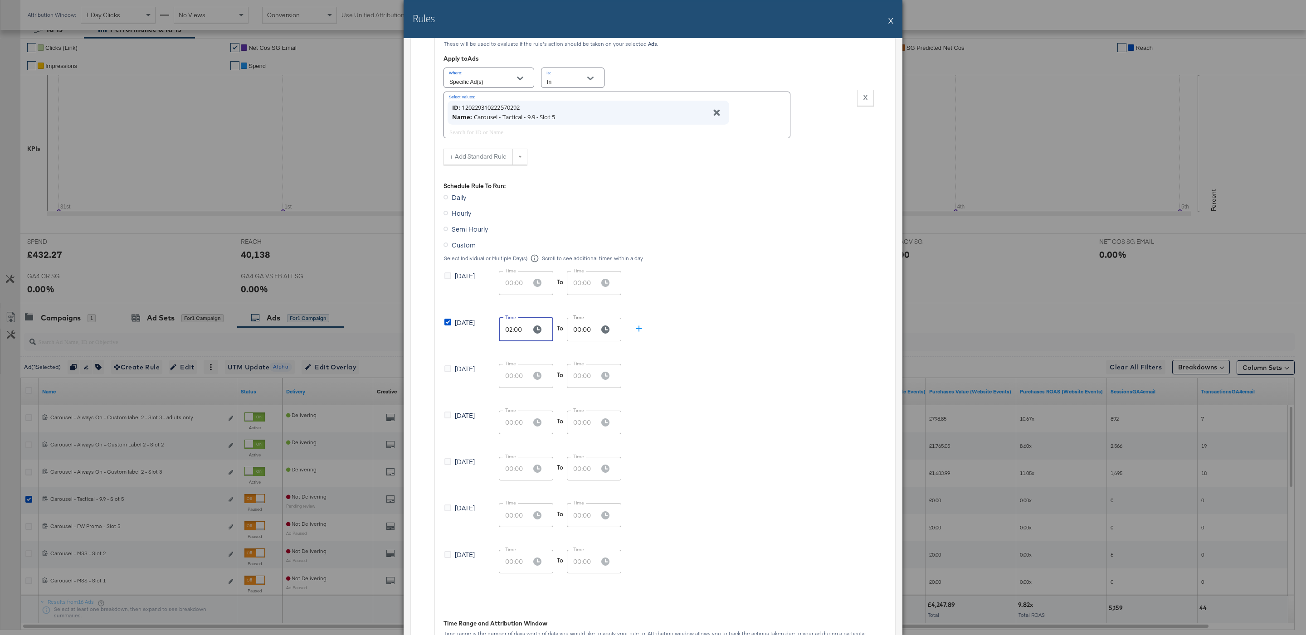
click at [583, 329] on input "00:00" at bounding box center [579, 330] width 25 height 24
click at [578, 327] on input "00:00" at bounding box center [579, 330] width 25 height 24
type input "02:00"
click at [667, 303] on div "[DATE] Time 00:00 Time To Time 00:00 Time" at bounding box center [658, 289] width 430 height 37
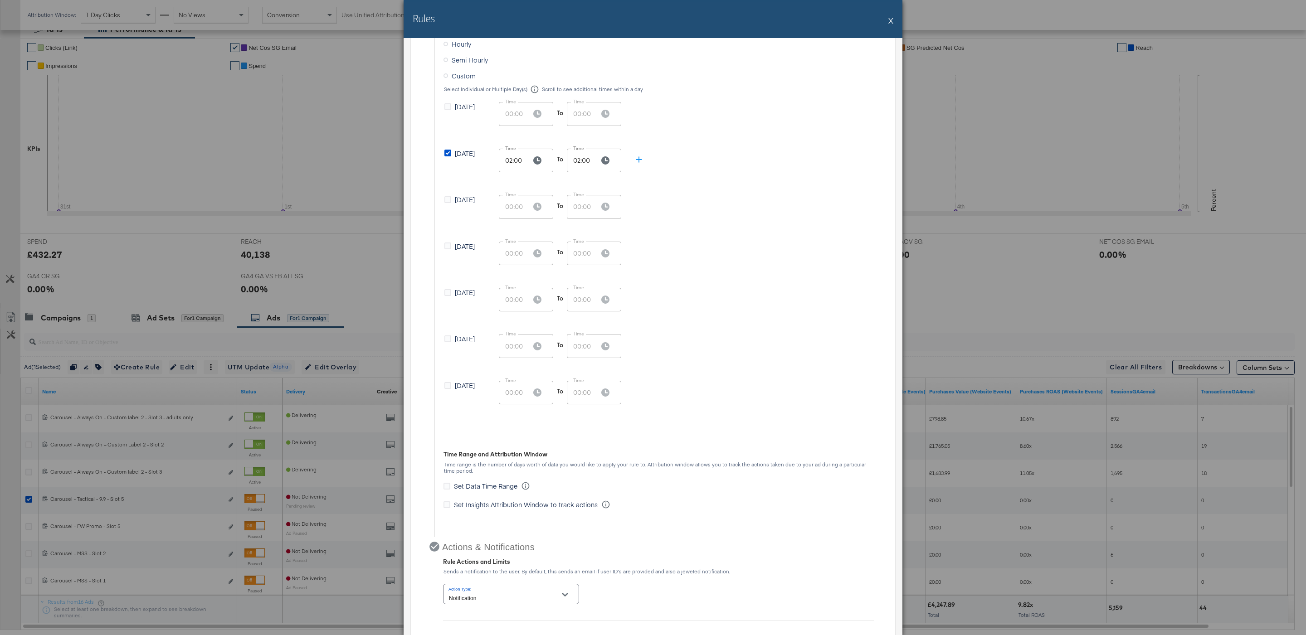
scroll to position [530, 0]
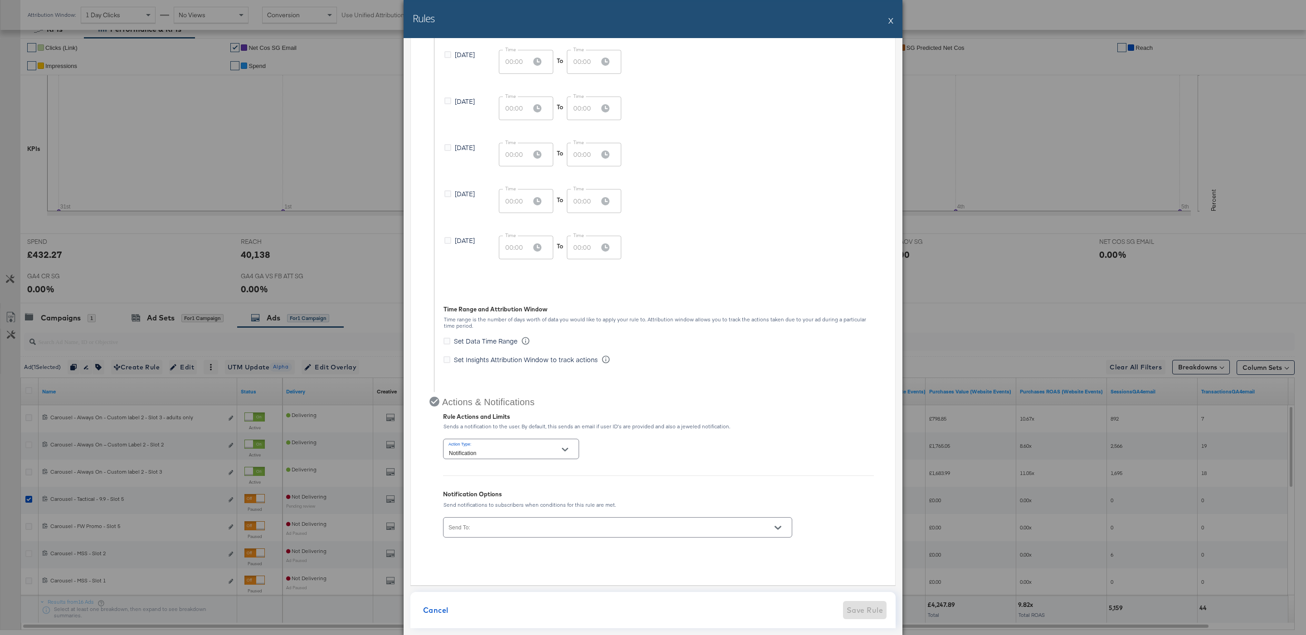
click at [518, 534] on input "Send To:" at bounding box center [604, 531] width 315 height 10
click at [533, 592] on li "JD Sports - [PERSON_NAME]" at bounding box center [616, 594] width 347 height 20
click at [864, 612] on div "Cancel Save Rule" at bounding box center [652, 623] width 485 height 36
click at [864, 622] on span "Save Rule" at bounding box center [864, 623] width 36 height 13
